Goal: Information Seeking & Learning: Compare options

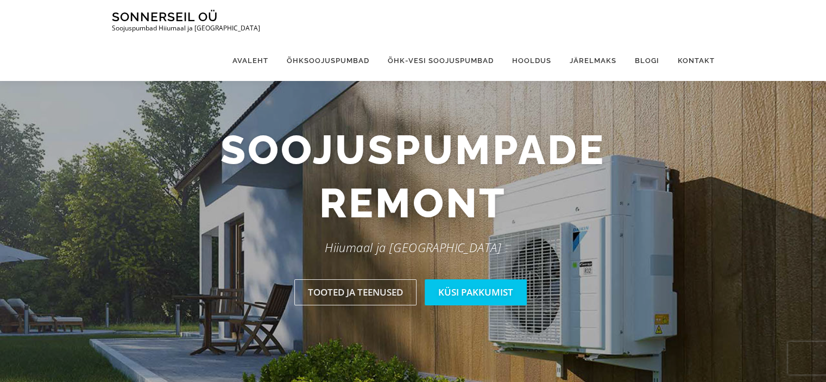
click at [469, 288] on link "Küsi pakkumist" at bounding box center [476, 292] width 102 height 26
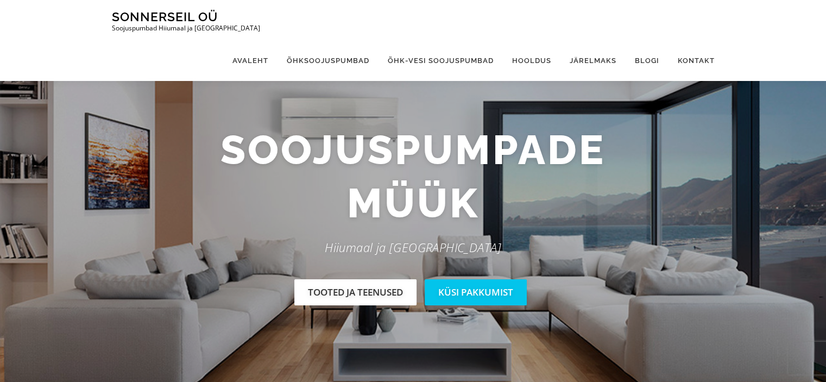
click at [378, 288] on link "Tooted ja teenused" at bounding box center [355, 292] width 122 height 26
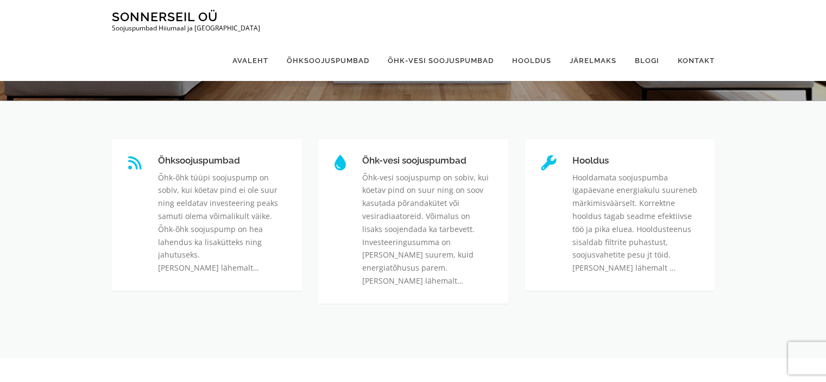
scroll to position [295, 0]
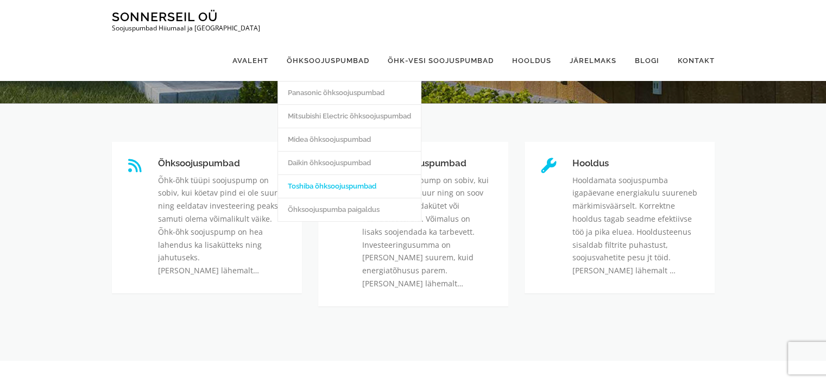
click at [311, 174] on link "Toshiba õhksoojuspumbad" at bounding box center [349, 185] width 143 height 23
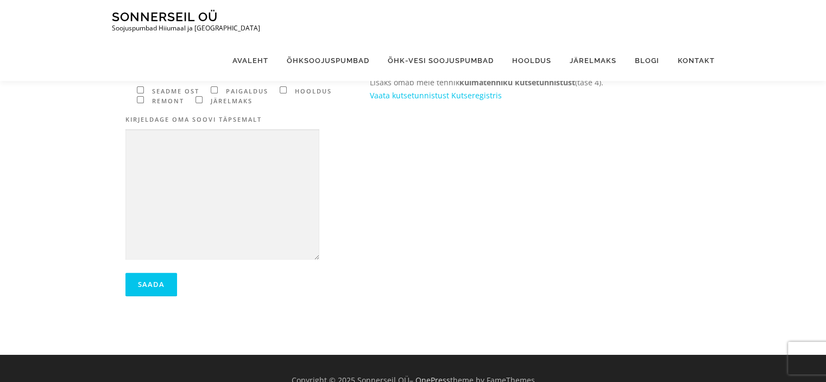
scroll to position [302, 0]
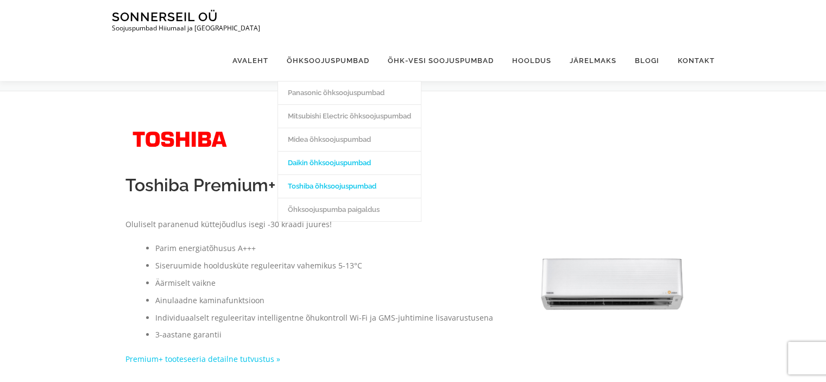
click at [328, 151] on link "Daikin õhksoojuspumbad" at bounding box center [349, 162] width 143 height 23
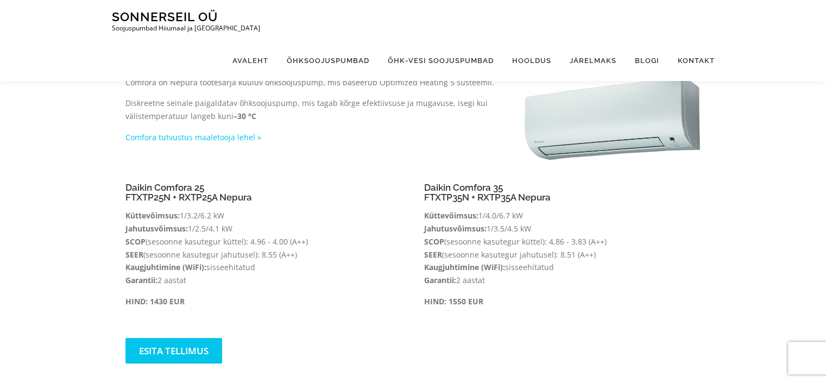
scroll to position [144, 0]
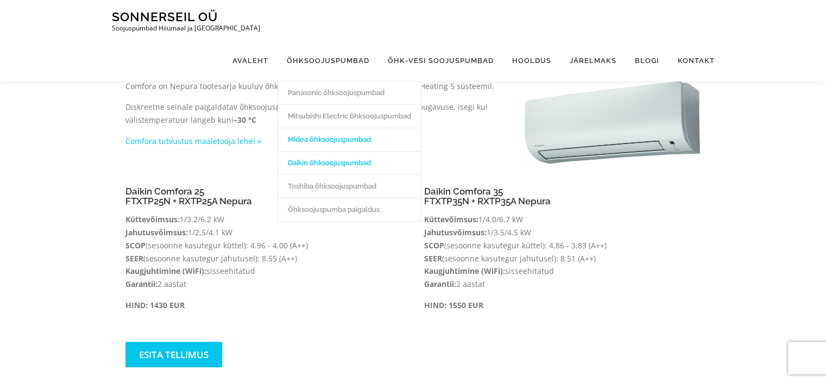
click at [326, 128] on link "Midea õhksoojuspumbad" at bounding box center [349, 139] width 143 height 23
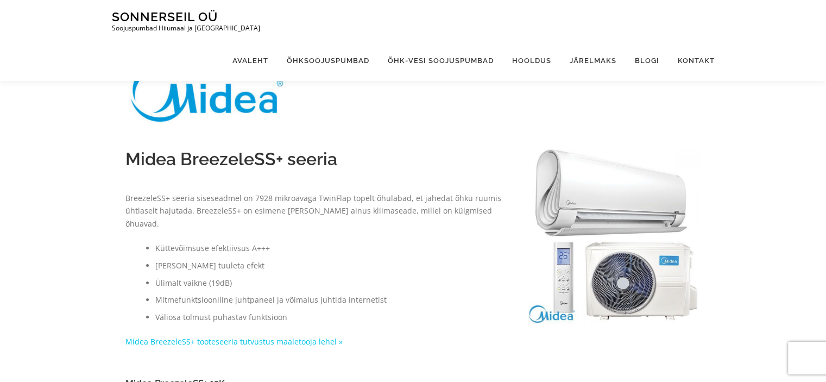
scroll to position [60, 0]
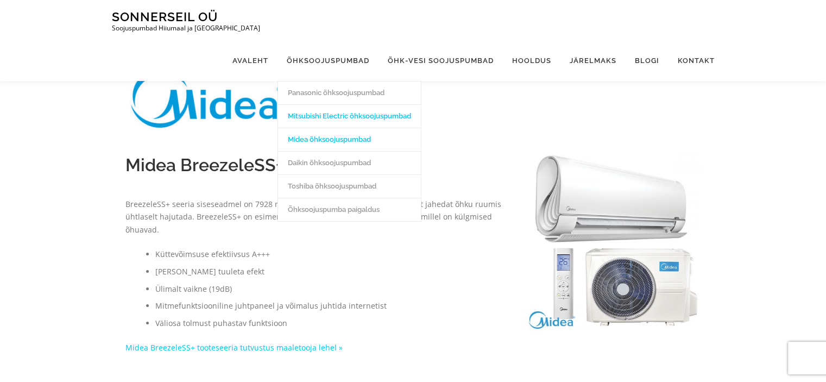
click at [315, 104] on link "Mitsubishi Electric õhksoojuspumbad" at bounding box center [349, 115] width 143 height 23
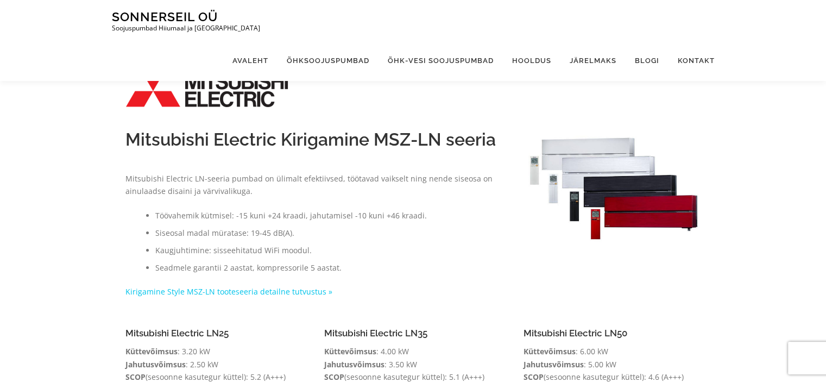
scroll to position [9, 0]
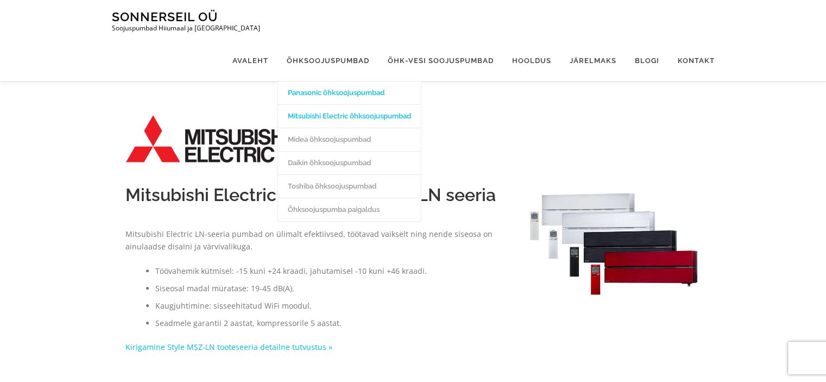
click at [341, 81] on link "Panasonic õhksoojuspumbad" at bounding box center [349, 92] width 143 height 23
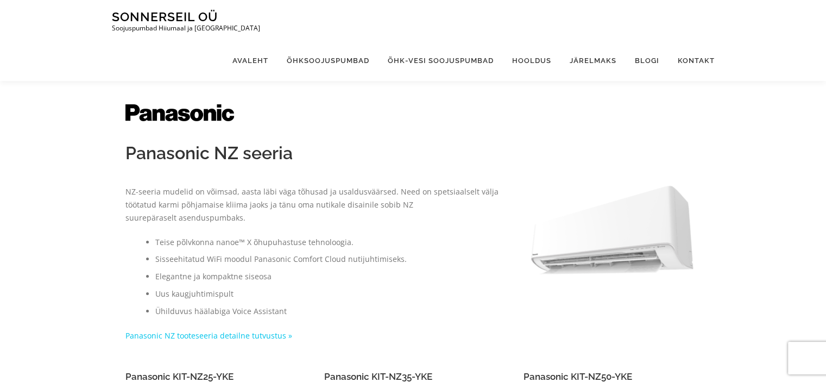
scroll to position [14, 0]
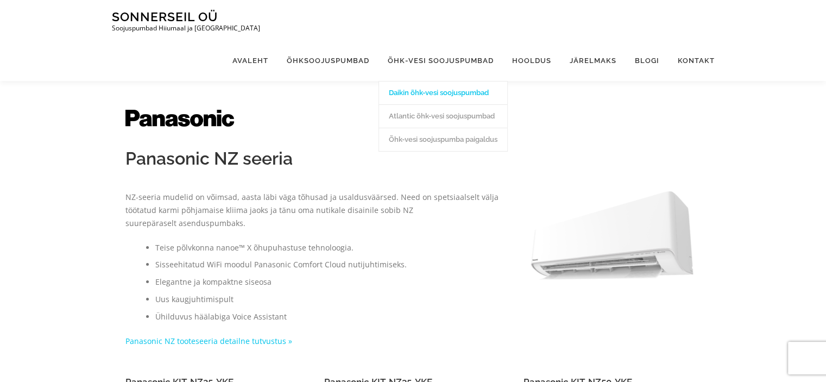
click at [450, 81] on link "Daikin õhk-vesi soojuspumbad" at bounding box center [443, 92] width 128 height 23
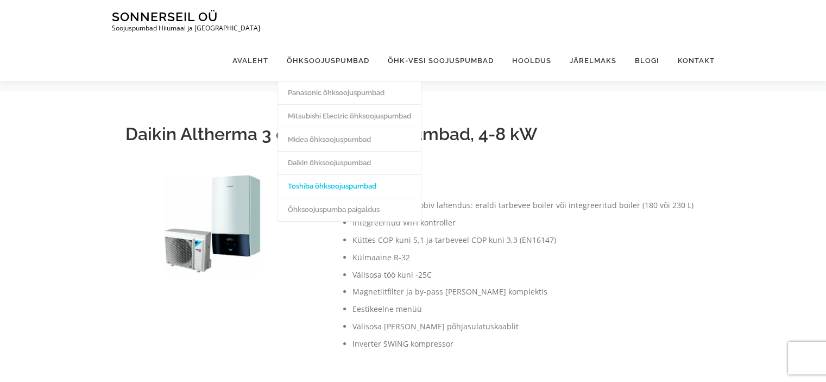
click at [322, 174] on link "Toshiba õhksoojuspumbad" at bounding box center [349, 185] width 143 height 23
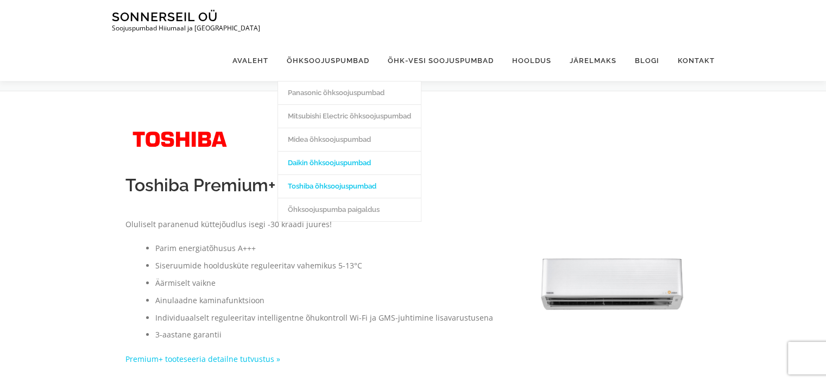
click at [327, 151] on link "Daikin õhksoojuspumbad" at bounding box center [349, 162] width 143 height 23
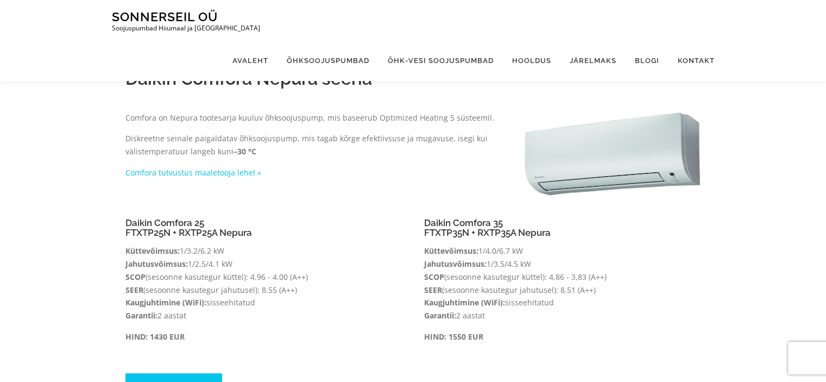
scroll to position [105, 0]
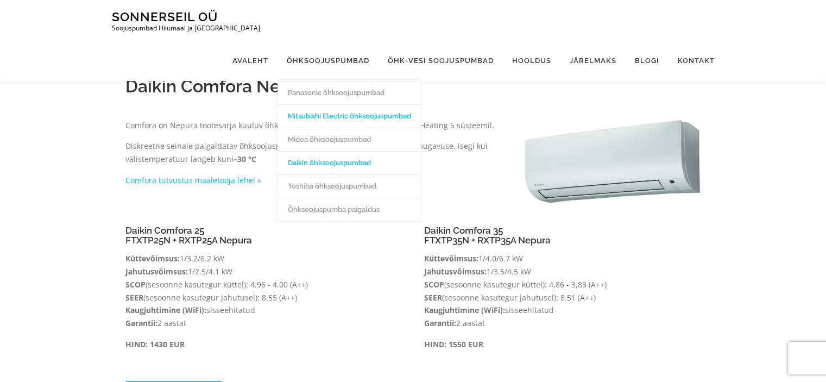
click at [320, 104] on link "Mitsubishi Electric õhksoojuspumbad" at bounding box center [349, 115] width 143 height 23
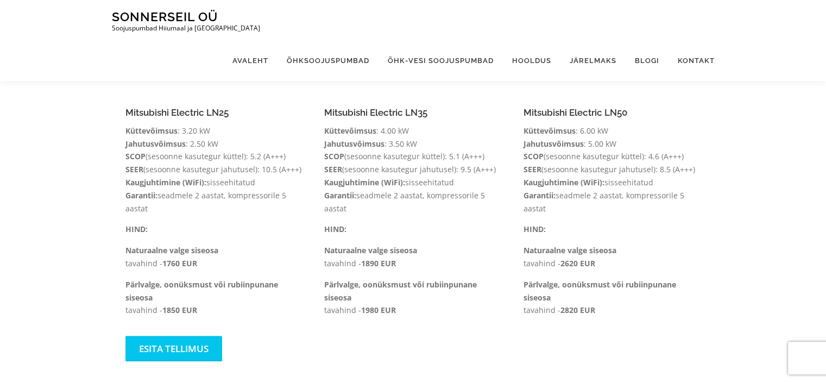
scroll to position [288, 0]
